Goal: Information Seeking & Learning: Learn about a topic

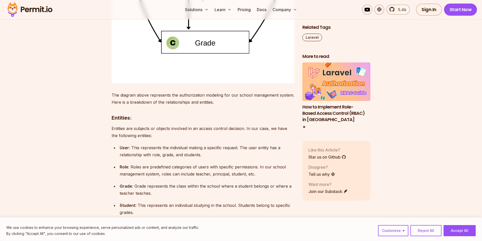
scroll to position [1542, 0]
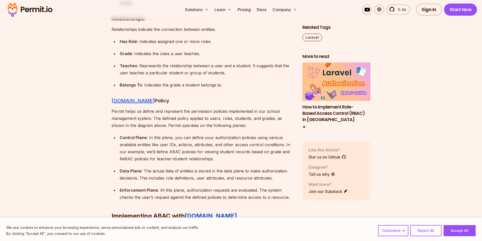
drag, startPoint x: 276, startPoint y: 55, endPoint x: 279, endPoint y: 57, distance: 3.8
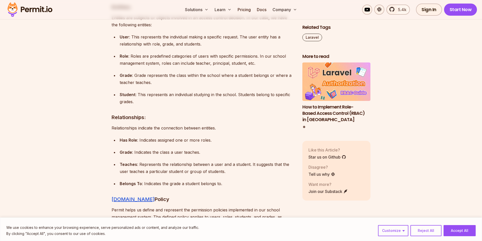
scroll to position [1657, 0]
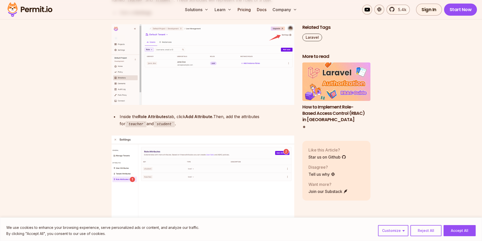
scroll to position [2744, 0]
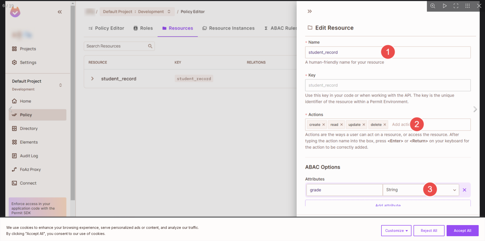
click at [479, 5] on button "You can close this modal content with the ESC key" at bounding box center [480, 6] width 12 height 12
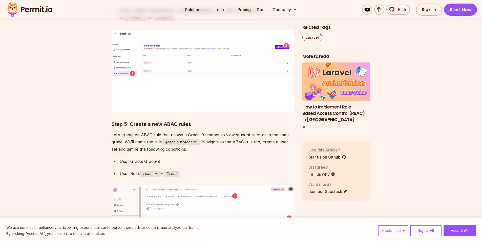
scroll to position [2895, 0]
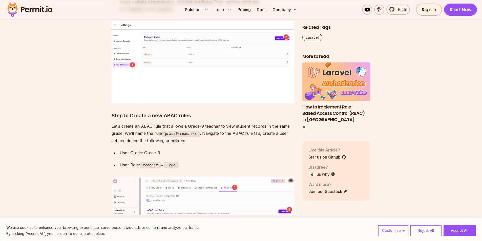
click at [429, 232] on button "Reject All" at bounding box center [425, 230] width 31 height 11
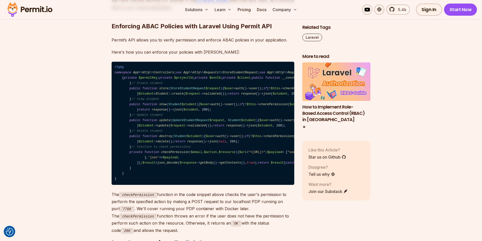
scroll to position [3477, 0]
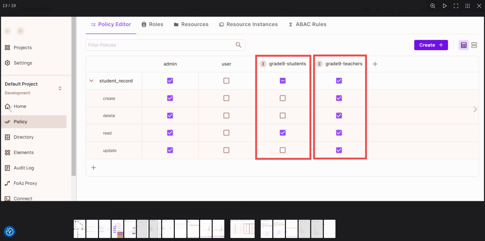
click at [390, 204] on div "You can close this modal content with the ESC key" at bounding box center [242, 109] width 485 height 218
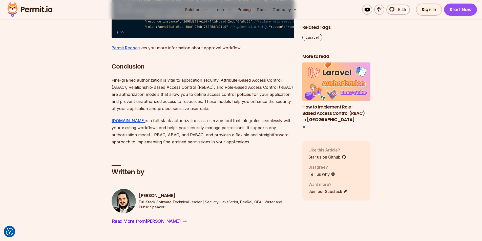
scroll to position [5347, 0]
